Goal: Task Accomplishment & Management: Use online tool/utility

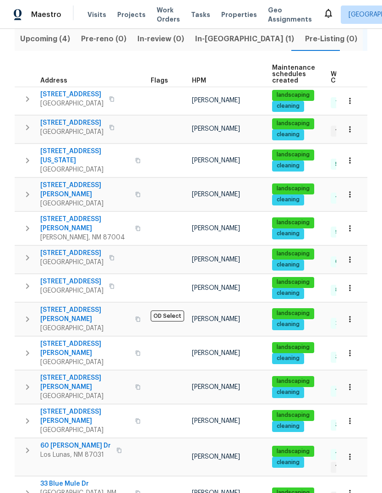
scroll to position [105, 0]
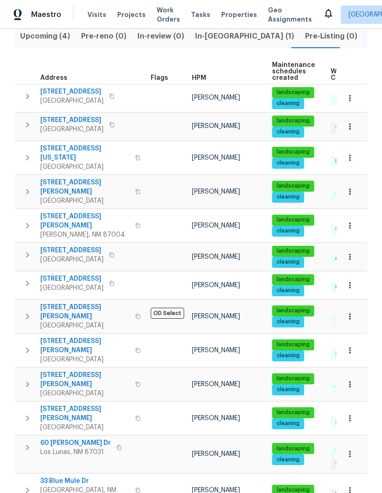
click at [24, 220] on icon "button" at bounding box center [27, 225] width 11 height 11
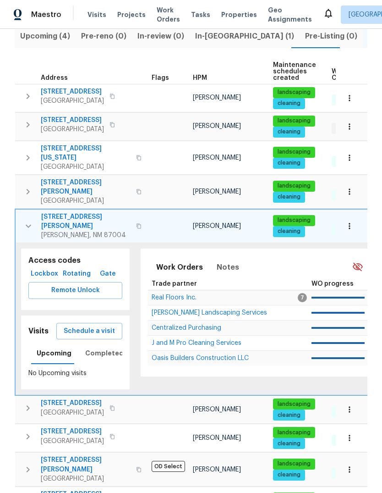
click at [101, 325] on span "Schedule a visit" at bounding box center [89, 330] width 51 height 11
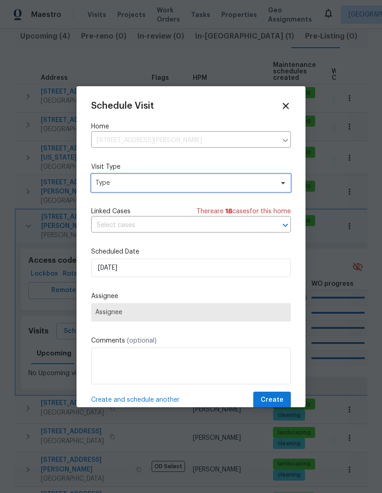
click at [194, 179] on span "Type" at bounding box center [184, 182] width 178 height 9
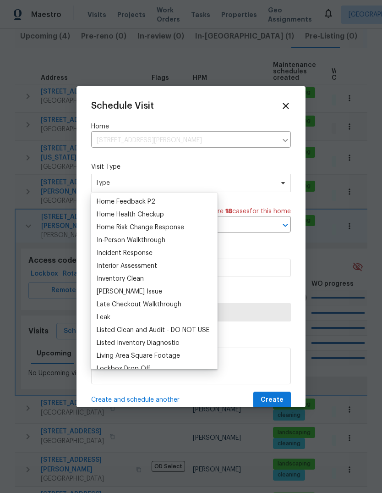
scroll to position [305, 0]
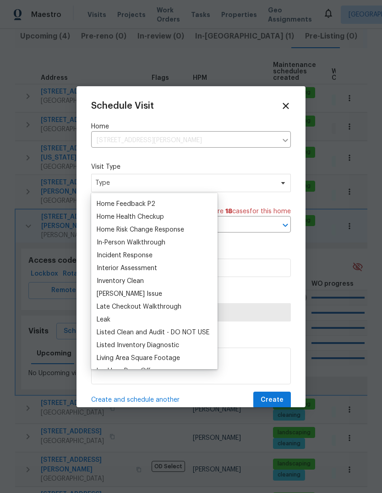
click at [156, 216] on div "Home Health Checkup" at bounding box center [130, 216] width 67 height 9
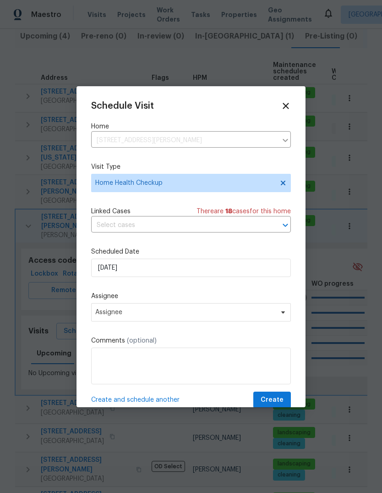
click at [289, 103] on icon at bounding box center [286, 106] width 6 height 6
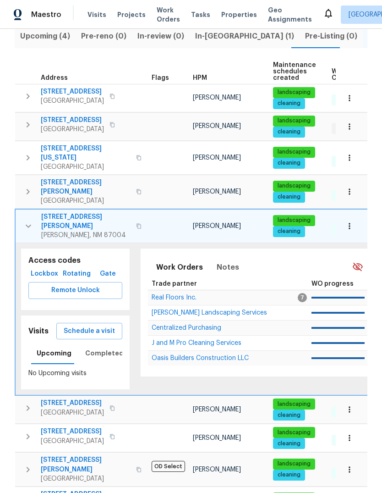
click at [27, 221] on icon "button" at bounding box center [28, 226] width 11 height 11
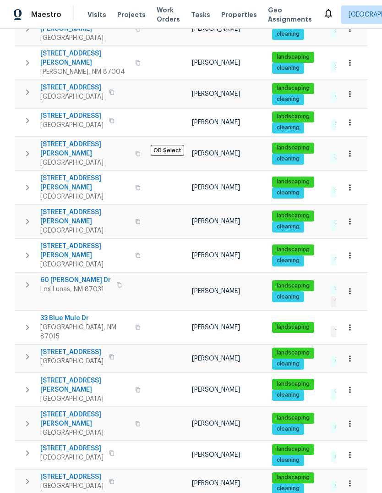
scroll to position [34, 0]
click at [28, 450] on icon "button" at bounding box center [27, 453] width 3 height 6
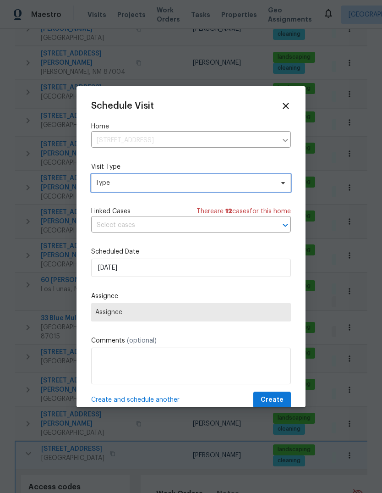
click at [105, 181] on span "Type" at bounding box center [184, 182] width 178 height 9
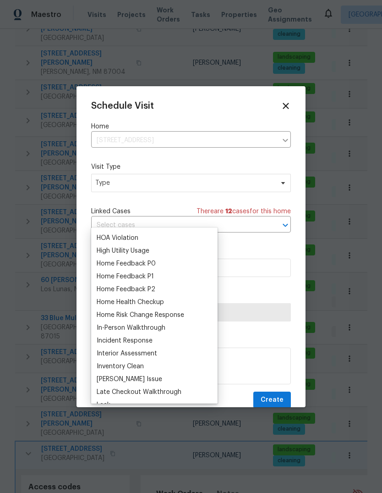
scroll to position [255, 0]
click at [109, 297] on div "Home Health Checkup" at bounding box center [130, 301] width 67 height 9
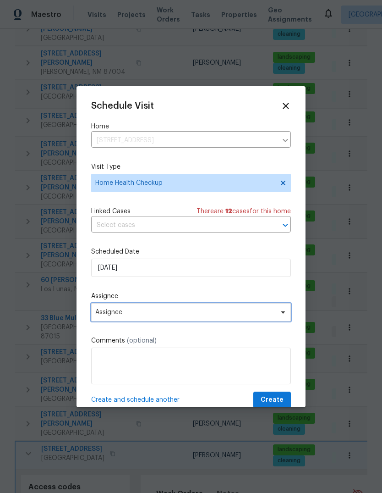
click at [105, 313] on span "Assignee" at bounding box center [185, 312] width 180 height 7
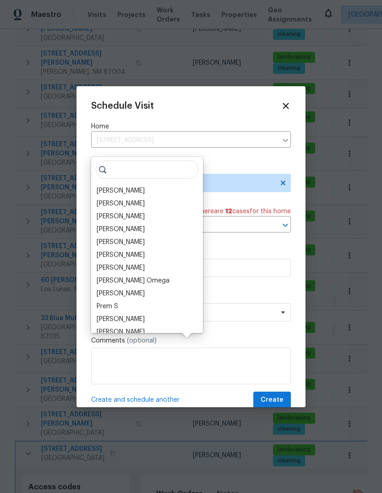
click at [110, 186] on div "[PERSON_NAME]" at bounding box center [121, 190] width 48 height 9
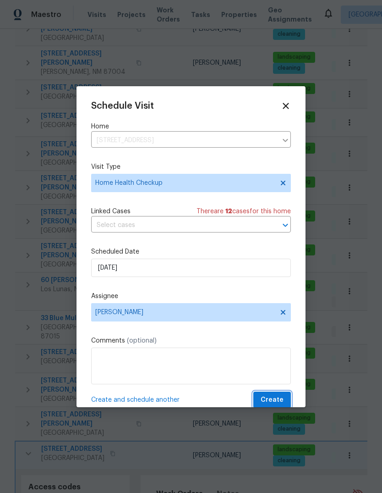
click at [275, 400] on span "Create" at bounding box center [272, 399] width 23 height 11
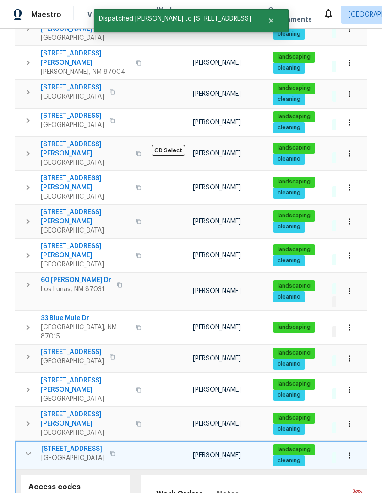
click at [27, 448] on icon "button" at bounding box center [28, 453] width 11 height 11
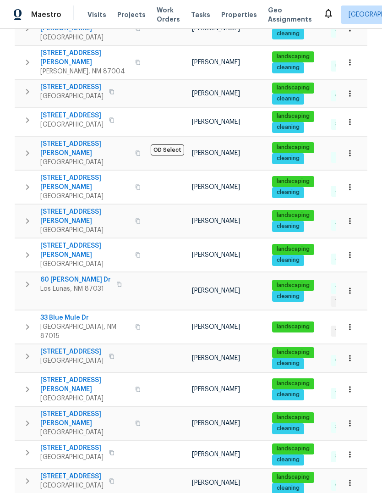
scroll to position [268, 0]
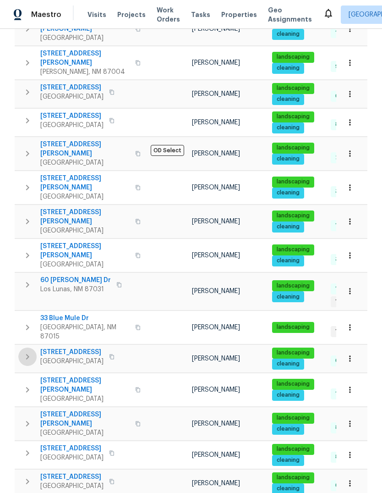
click at [24, 351] on icon "button" at bounding box center [27, 356] width 11 height 11
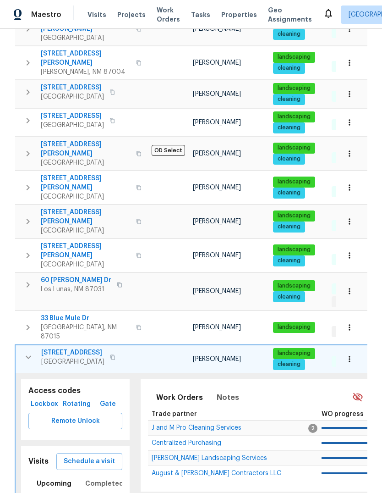
click at [81, 456] on span "Schedule a visit" at bounding box center [89, 461] width 51 height 11
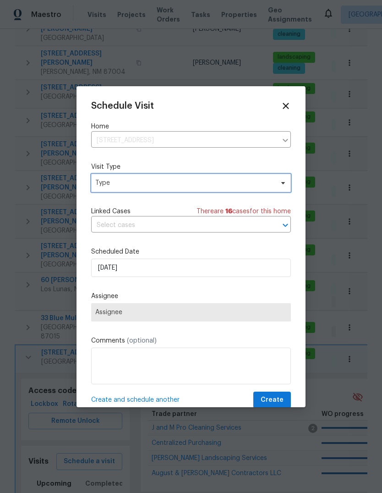
click at [110, 181] on span "Type" at bounding box center [184, 182] width 178 height 9
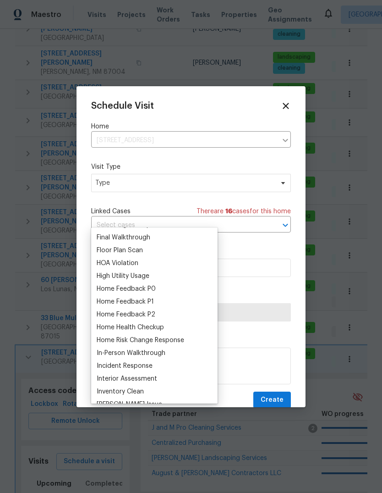
scroll to position [231, 0]
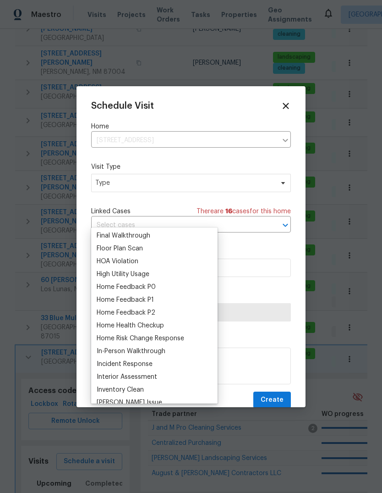
click at [111, 321] on div "Home Health Checkup" at bounding box center [130, 325] width 67 height 9
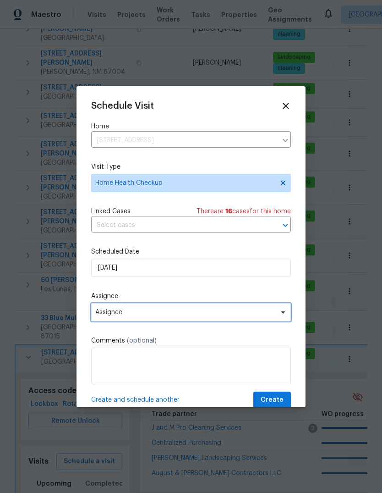
click at [106, 312] on span "Assignee" at bounding box center [185, 312] width 180 height 7
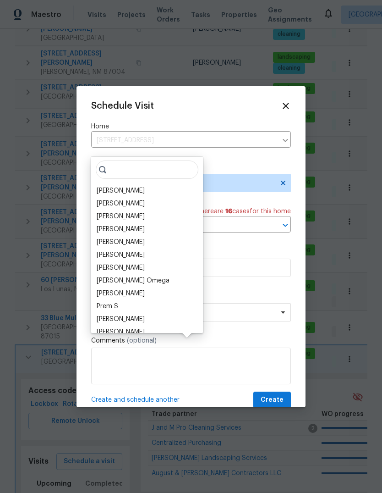
click at [106, 186] on div "[PERSON_NAME]" at bounding box center [121, 190] width 48 height 9
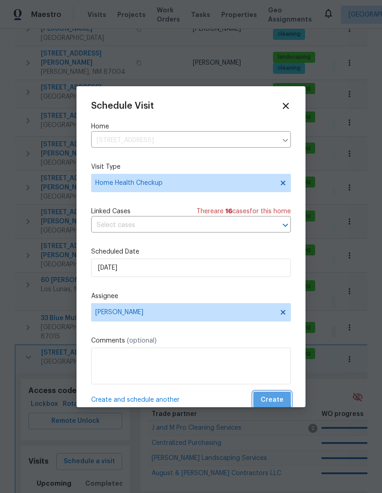
click at [273, 398] on span "Create" at bounding box center [272, 399] width 23 height 11
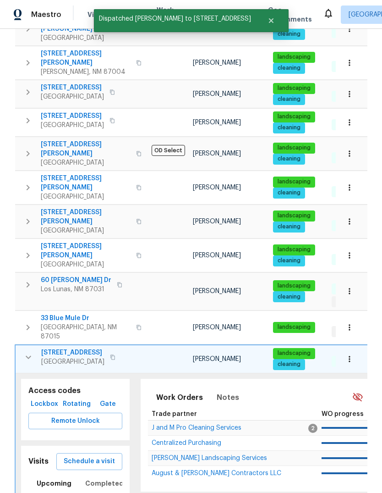
click at [29, 355] on icon "button" at bounding box center [29, 356] width 6 height 3
